Goal: Navigation & Orientation: Find specific page/section

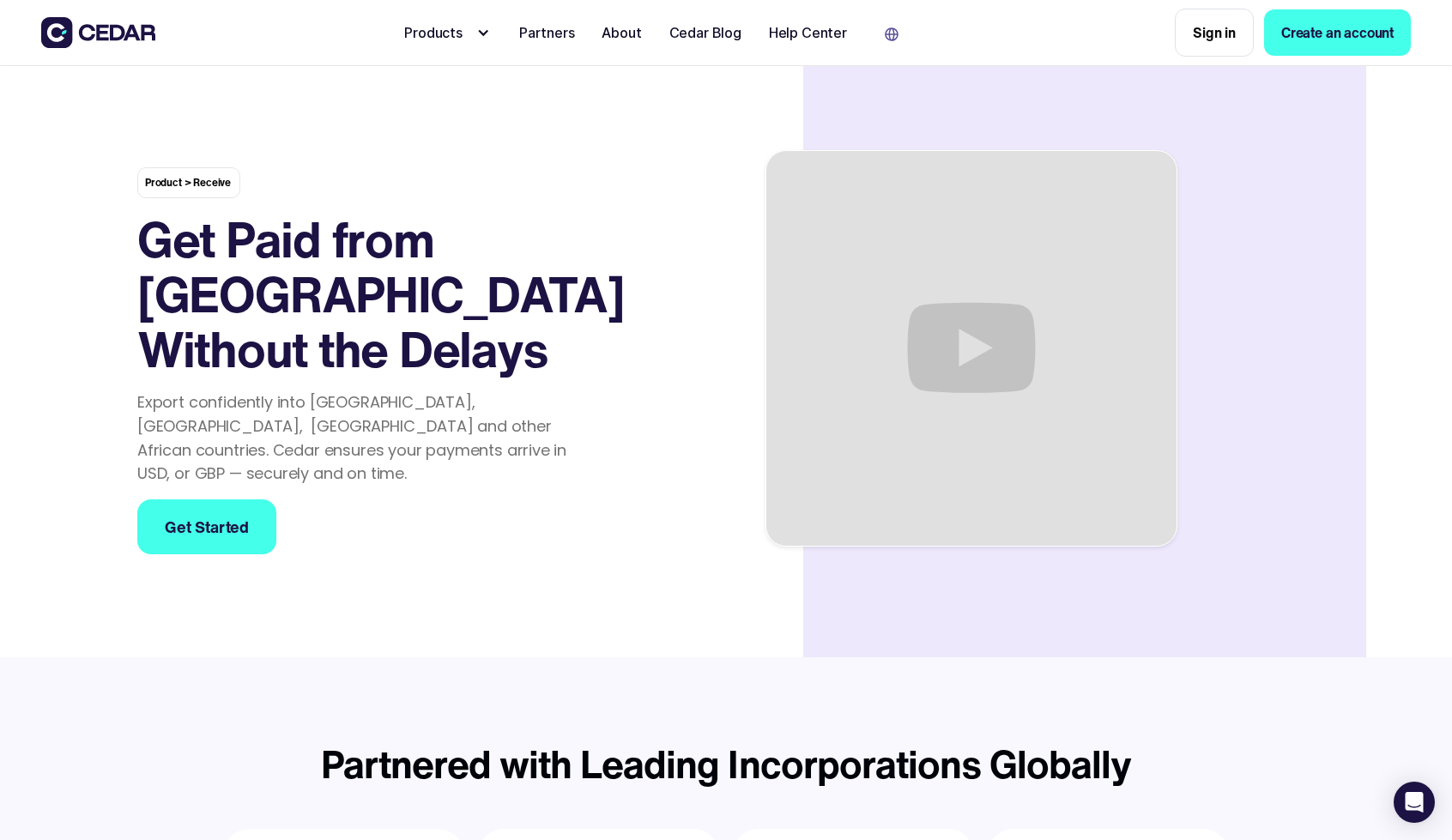
click at [546, 30] on div "Partners" at bounding box center [547, 32] width 56 height 21
